Goal: Navigation & Orientation: Find specific page/section

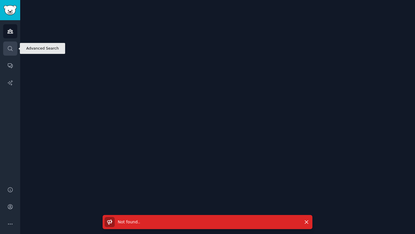
click at [7, 45] on link "Search" at bounding box center [10, 48] width 14 height 14
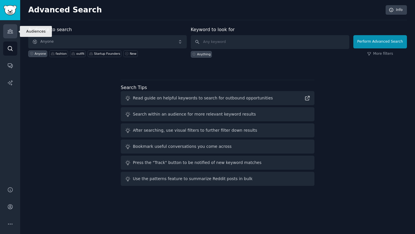
click at [12, 31] on icon "Sidebar" at bounding box center [10, 31] width 6 height 6
